Goal: Information Seeking & Learning: Learn about a topic

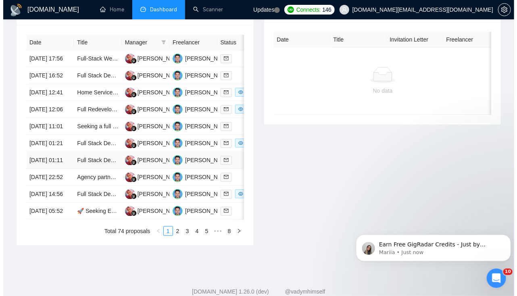
scroll to position [320, 0]
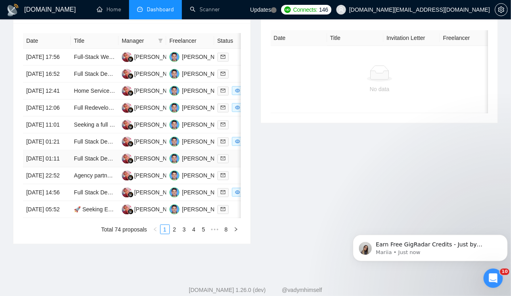
click at [45, 167] on td "[DATE] 01:11" at bounding box center [47, 158] width 48 height 17
click at [42, 167] on td "[DATE] 01:11" at bounding box center [47, 158] width 48 height 17
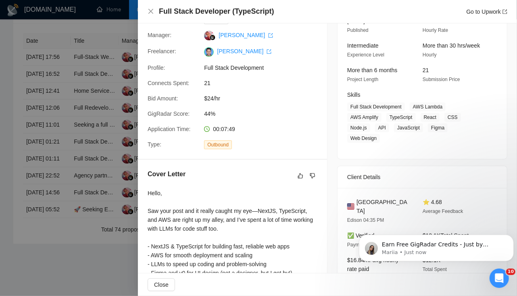
scroll to position [0, 0]
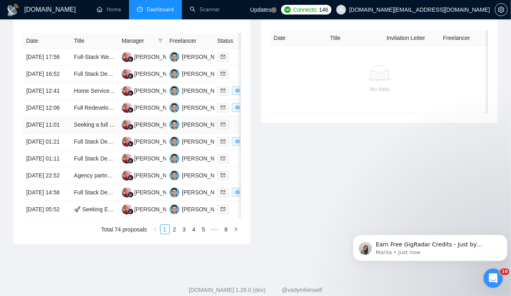
click at [51, 133] on td "[DATE] 11:01" at bounding box center [47, 125] width 48 height 17
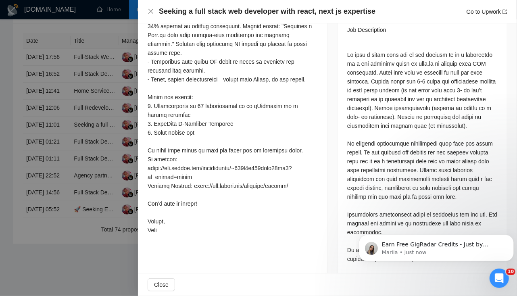
scroll to position [323, 0]
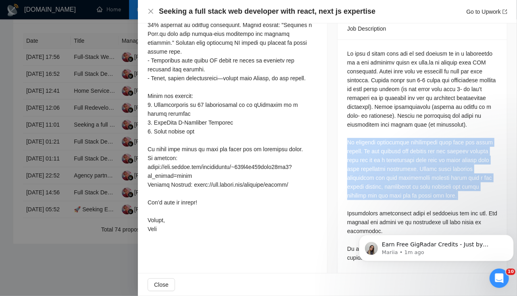
drag, startPoint x: 345, startPoint y: 128, endPoint x: 395, endPoint y: 190, distance: 79.1
click at [395, 190] on div at bounding box center [422, 155] width 150 height 213
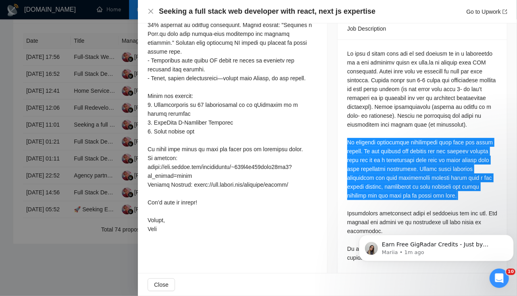
drag, startPoint x: 750, startPoint y: 407, endPoint x: 370, endPoint y: 222, distance: 422.7
click at [370, 222] on body "Earn Free GigRadar Credits - Just by Sharing Your Story! 💬 Want more credits fo…" at bounding box center [435, 246] width 155 height 50
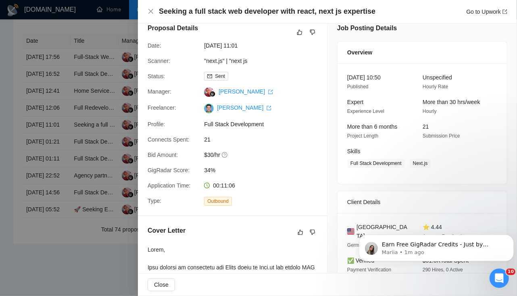
scroll to position [0, 0]
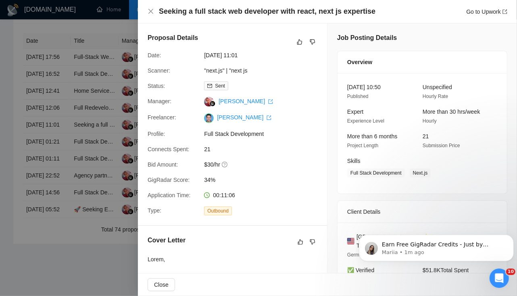
click at [1, 184] on div at bounding box center [258, 148] width 517 height 296
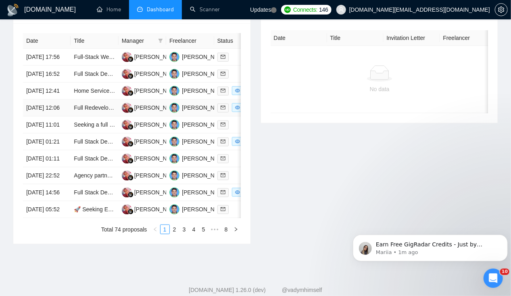
click at [37, 117] on td "[DATE] 12:06" at bounding box center [47, 108] width 48 height 17
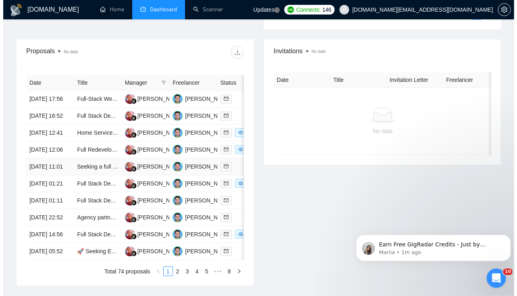
scroll to position [277, 0]
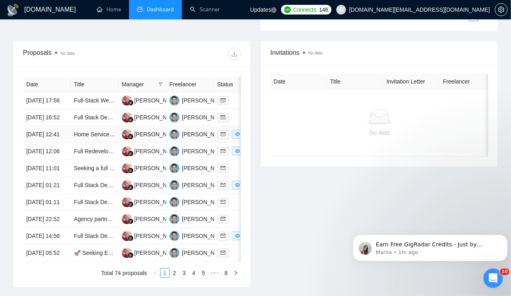
click at [35, 140] on td "[DATE] 12:41" at bounding box center [47, 134] width 48 height 17
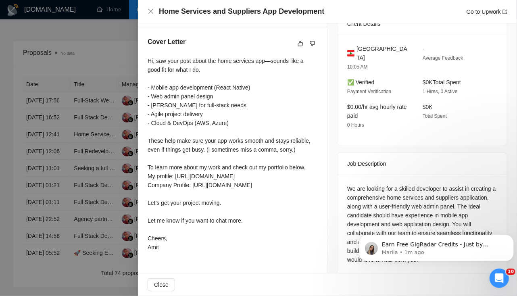
scroll to position [207, 0]
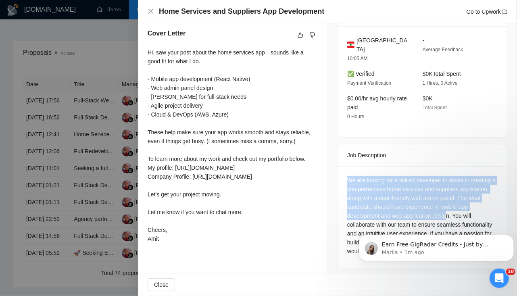
drag, startPoint x: 344, startPoint y: 169, endPoint x: 443, endPoint y: 205, distance: 105.0
click at [443, 205] on div "We are looking for a skilled developer to assist in creating a comprehensive ho…" at bounding box center [422, 216] width 150 height 80
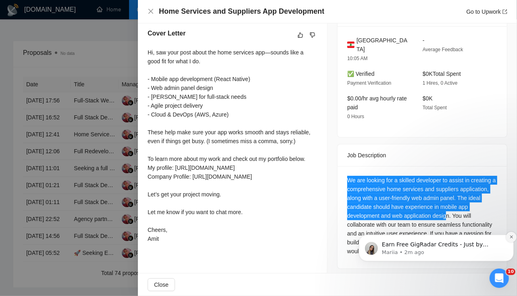
click at [510, 238] on icon "Dismiss notification" at bounding box center [511, 236] width 4 height 4
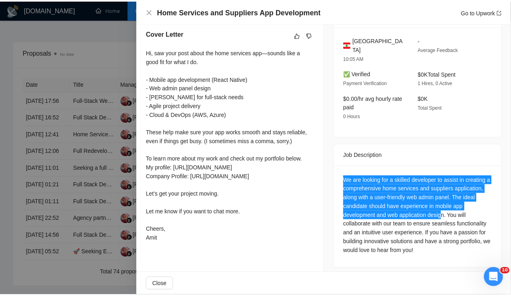
scroll to position [0, 0]
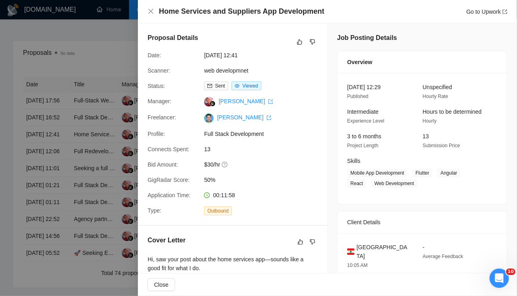
click at [4, 140] on div at bounding box center [258, 148] width 517 height 296
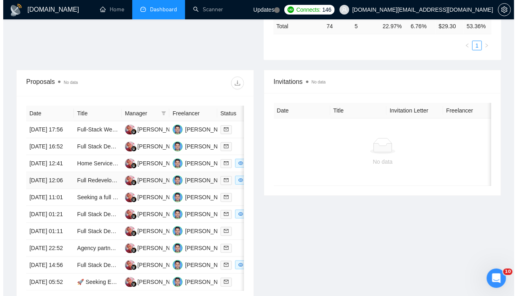
scroll to position [246, 0]
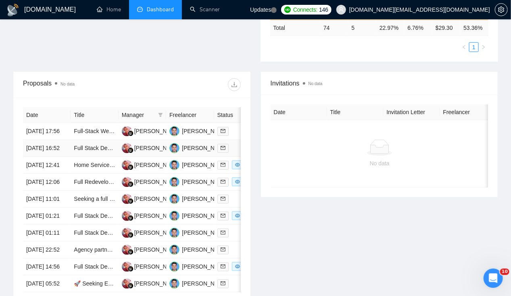
click at [45, 144] on td "[DATE] 16:52" at bounding box center [47, 148] width 48 height 17
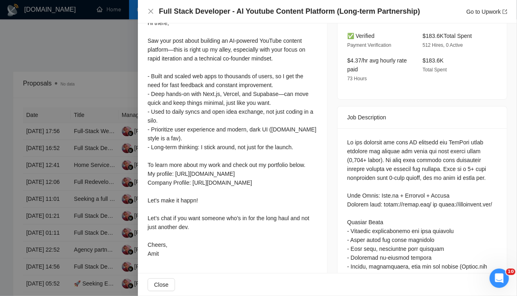
scroll to position [254, 0]
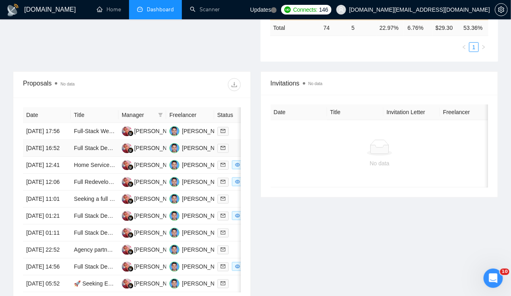
click at [43, 145] on td "[DATE] 16:52" at bounding box center [47, 148] width 48 height 17
click at [48, 123] on td "[DATE] 17:56" at bounding box center [47, 131] width 48 height 17
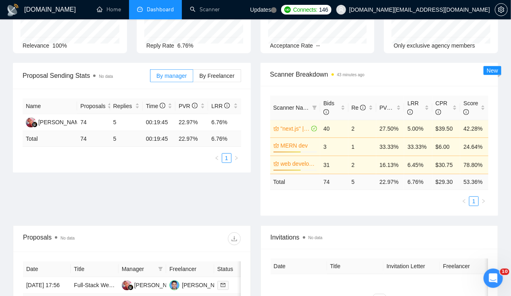
scroll to position [0, 0]
